Goal: Information Seeking & Learning: Learn about a topic

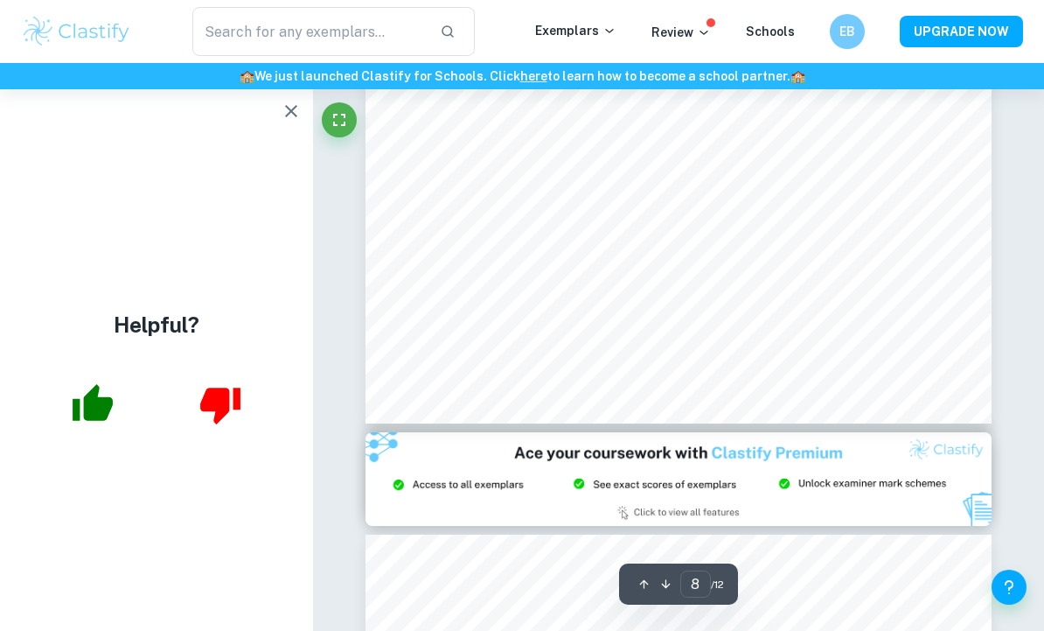
scroll to position [6945, 0]
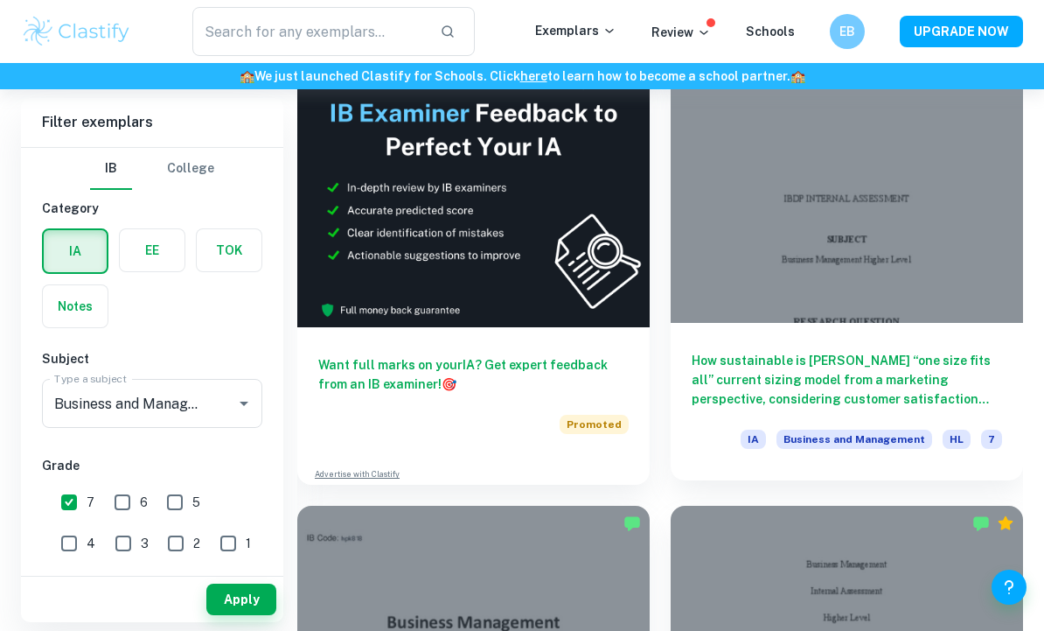
scroll to position [1016, 0]
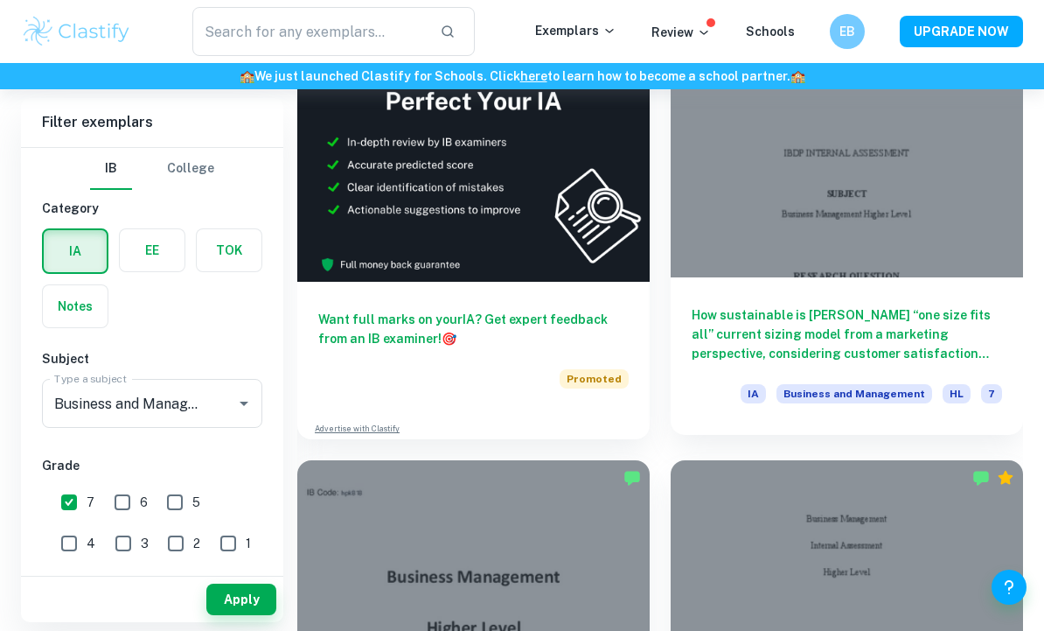
click at [806, 353] on h6 "How sustainable is [PERSON_NAME] “one size fits all” current sizing model from …" at bounding box center [847, 334] width 311 height 58
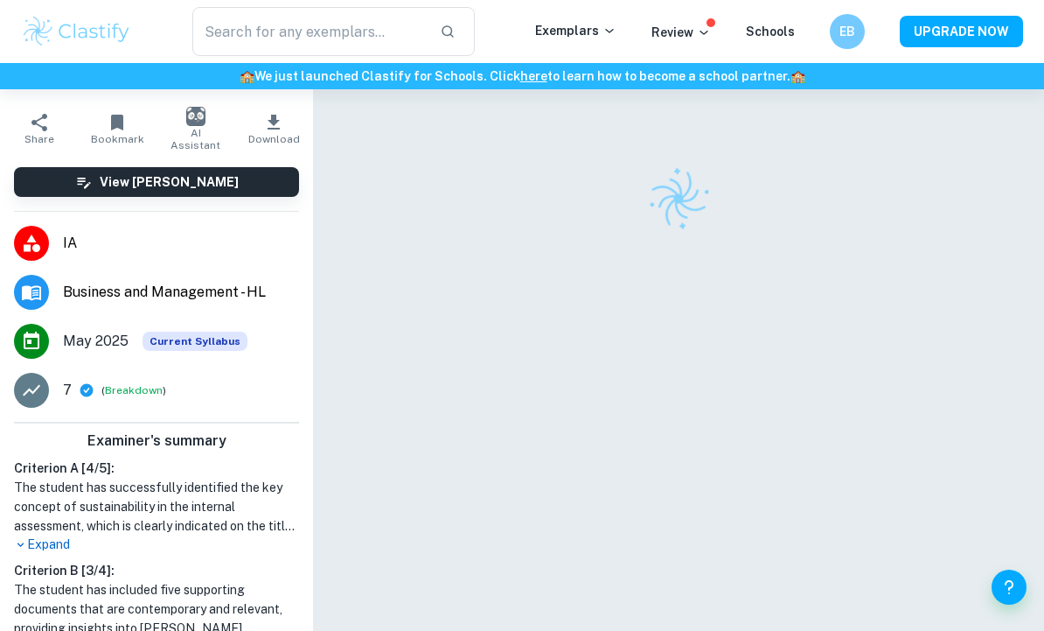
scroll to position [290, 0]
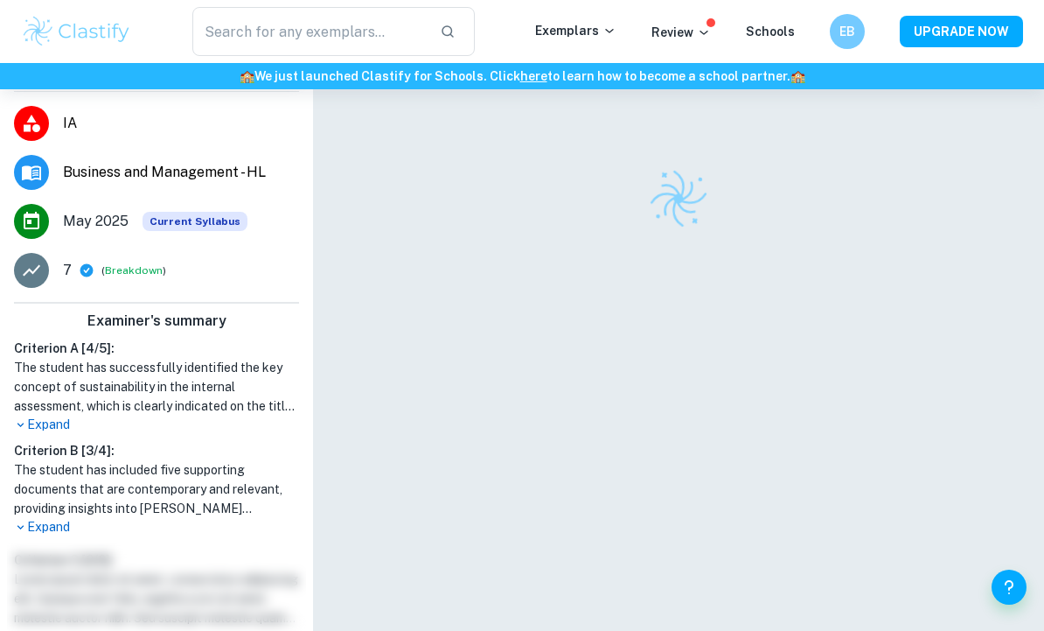
click at [51, 416] on h1 "The student has successfully identified the key concept of sustainability in th…" at bounding box center [156, 387] width 285 height 58
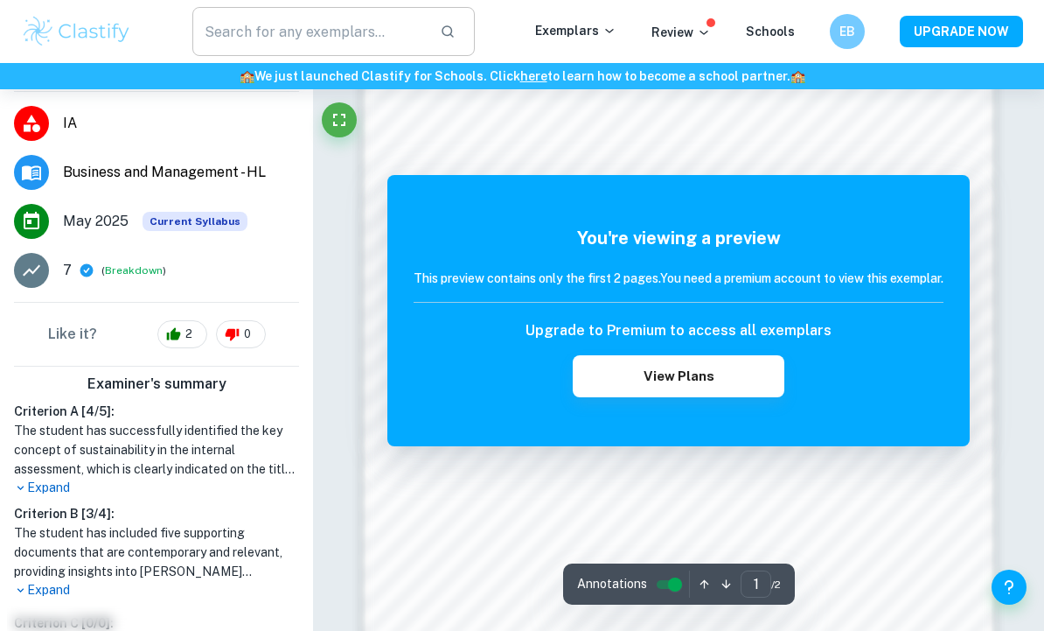
scroll to position [1122, 0]
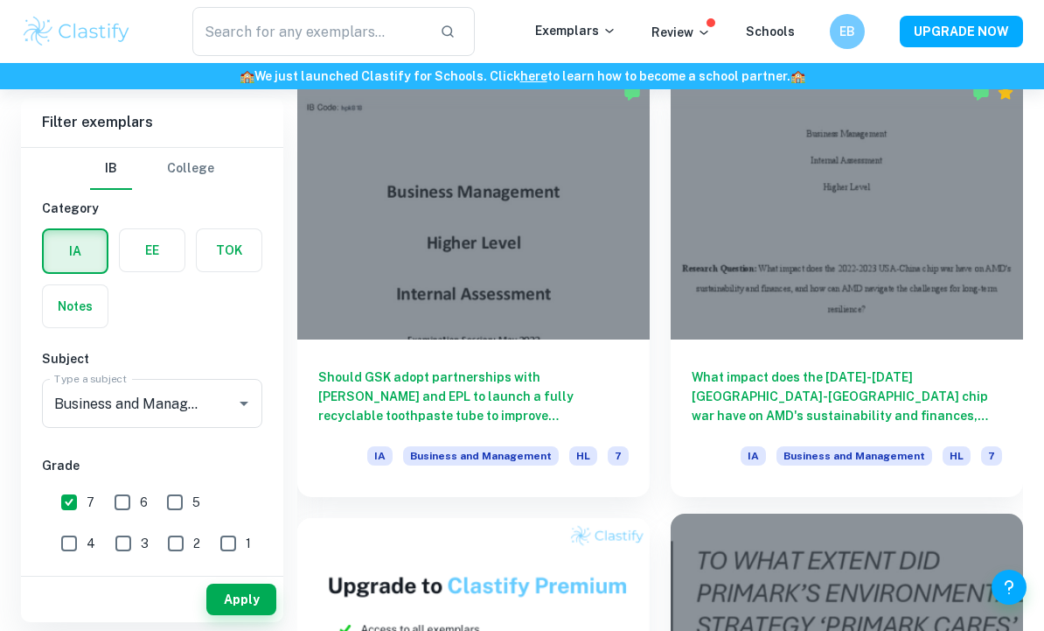
scroll to position [1396, 0]
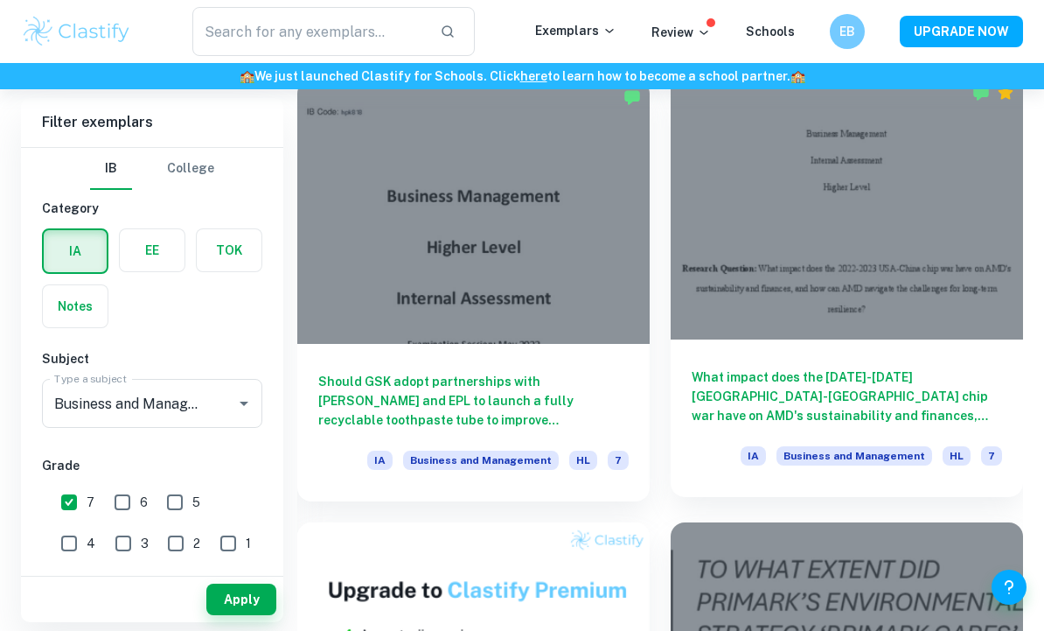
click at [813, 362] on div "What impact does the [DATE]-[DATE] [GEOGRAPHIC_DATA]-[GEOGRAPHIC_DATA] chip war…" at bounding box center [847, 417] width 353 height 157
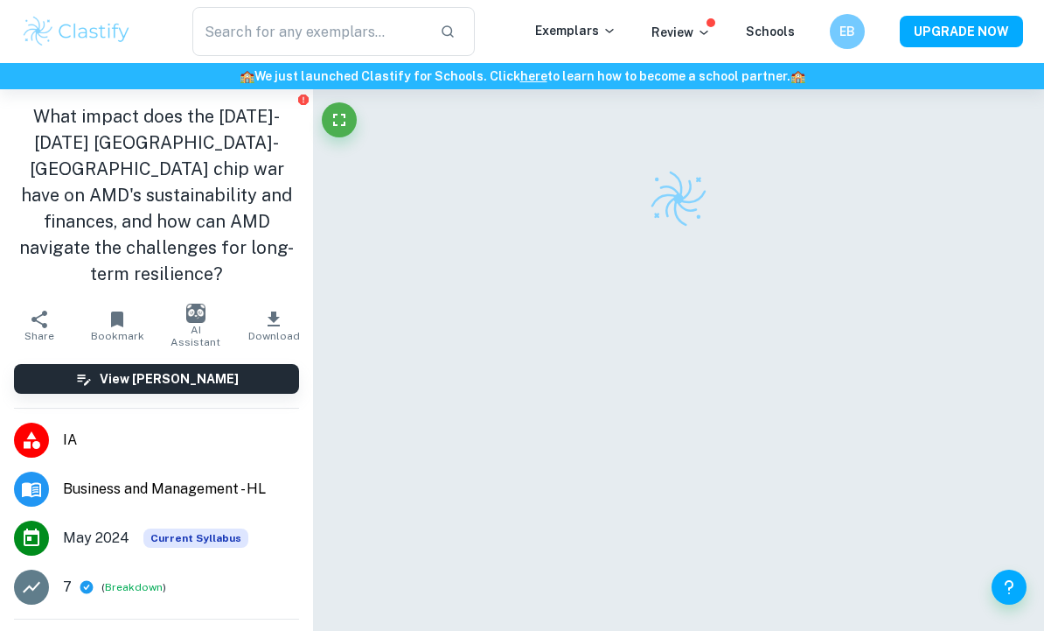
scroll to position [59, 0]
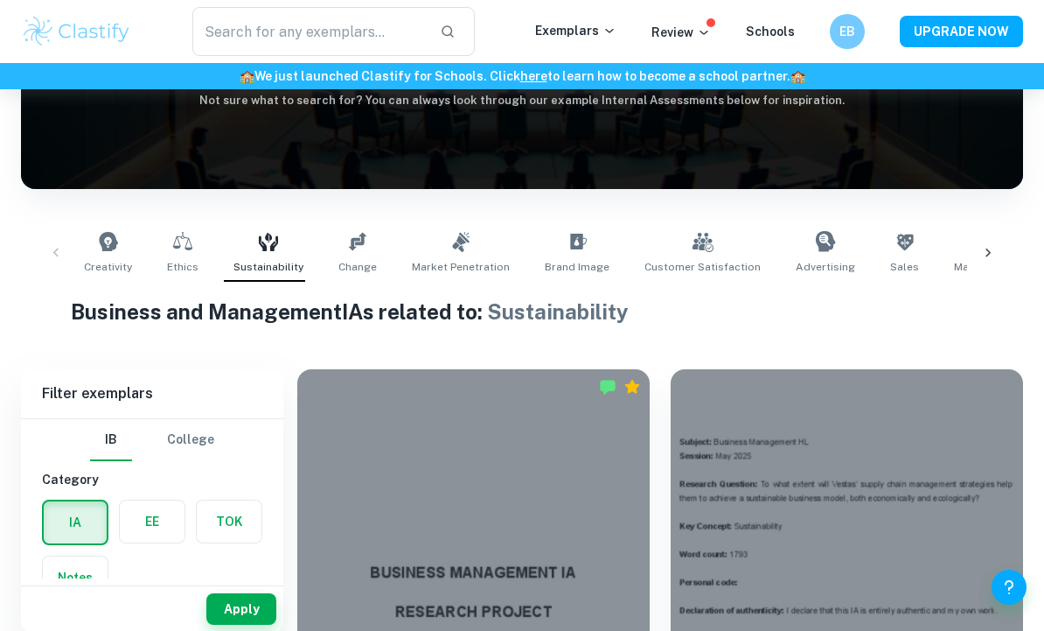
scroll to position [221, 0]
